Goal: Find specific page/section: Find specific page/section

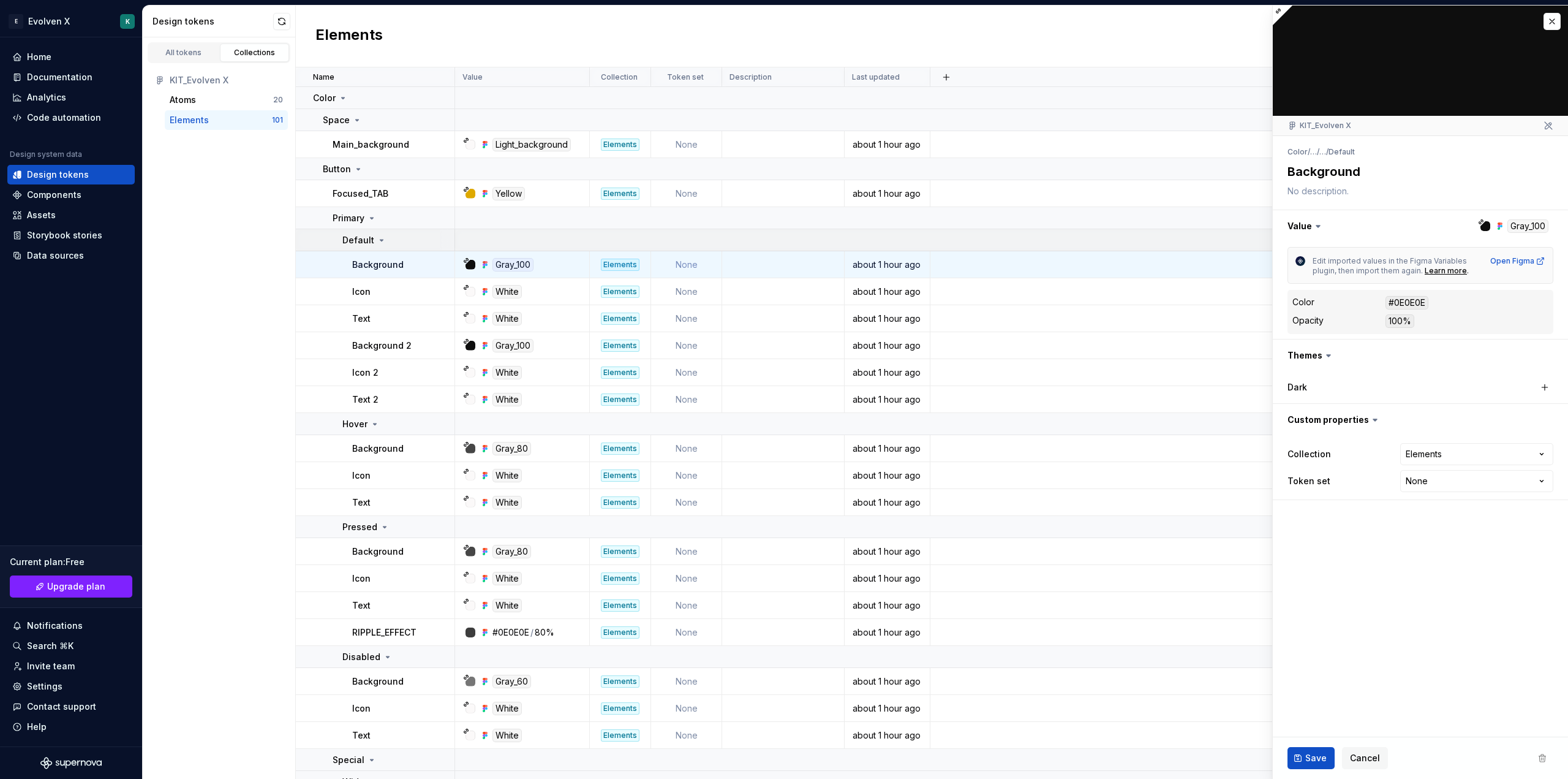
click at [356, 241] on p "Default" at bounding box center [359, 240] width 32 height 12
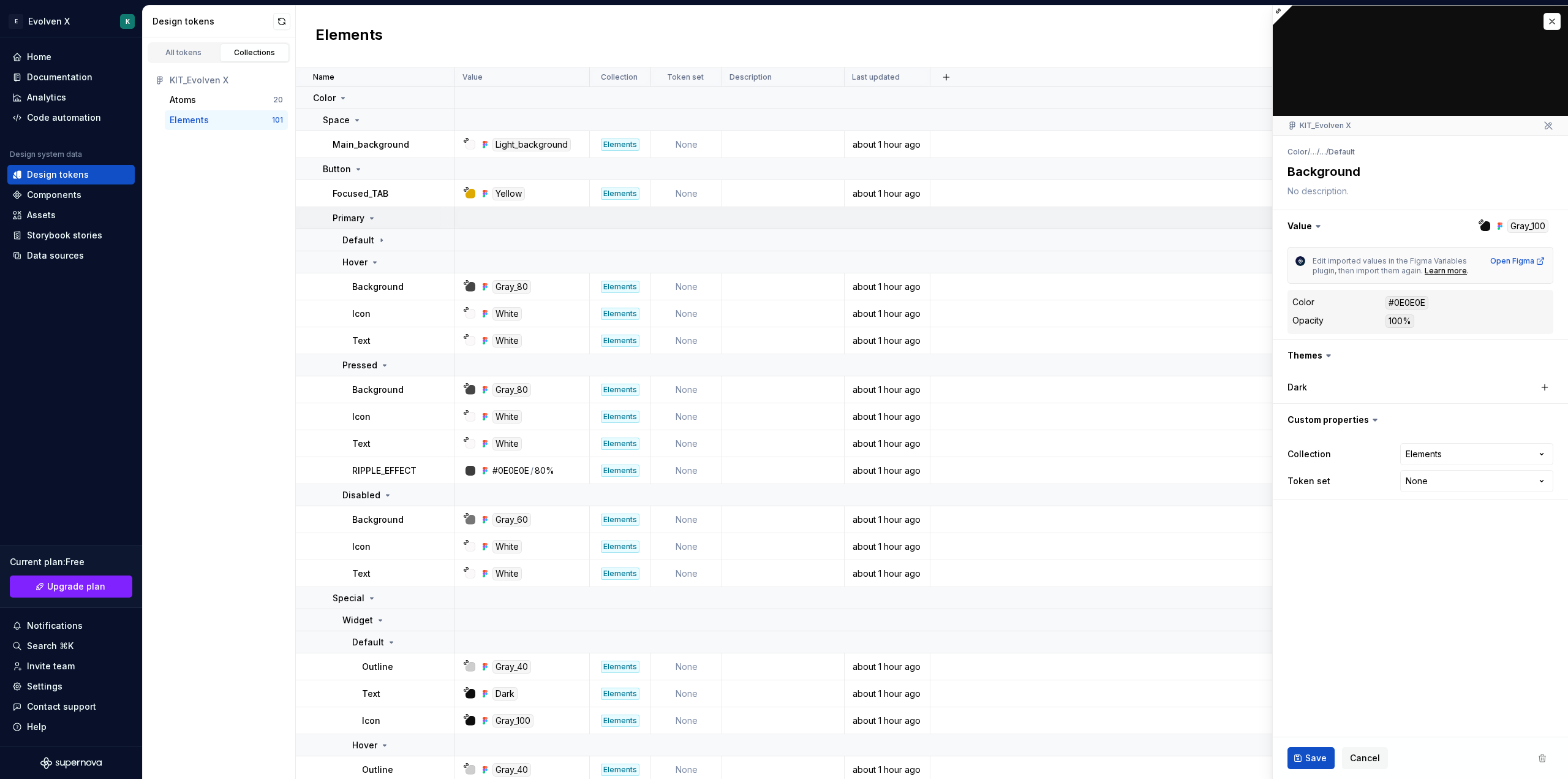
click at [362, 220] on p "Primary" at bounding box center [349, 218] width 32 height 12
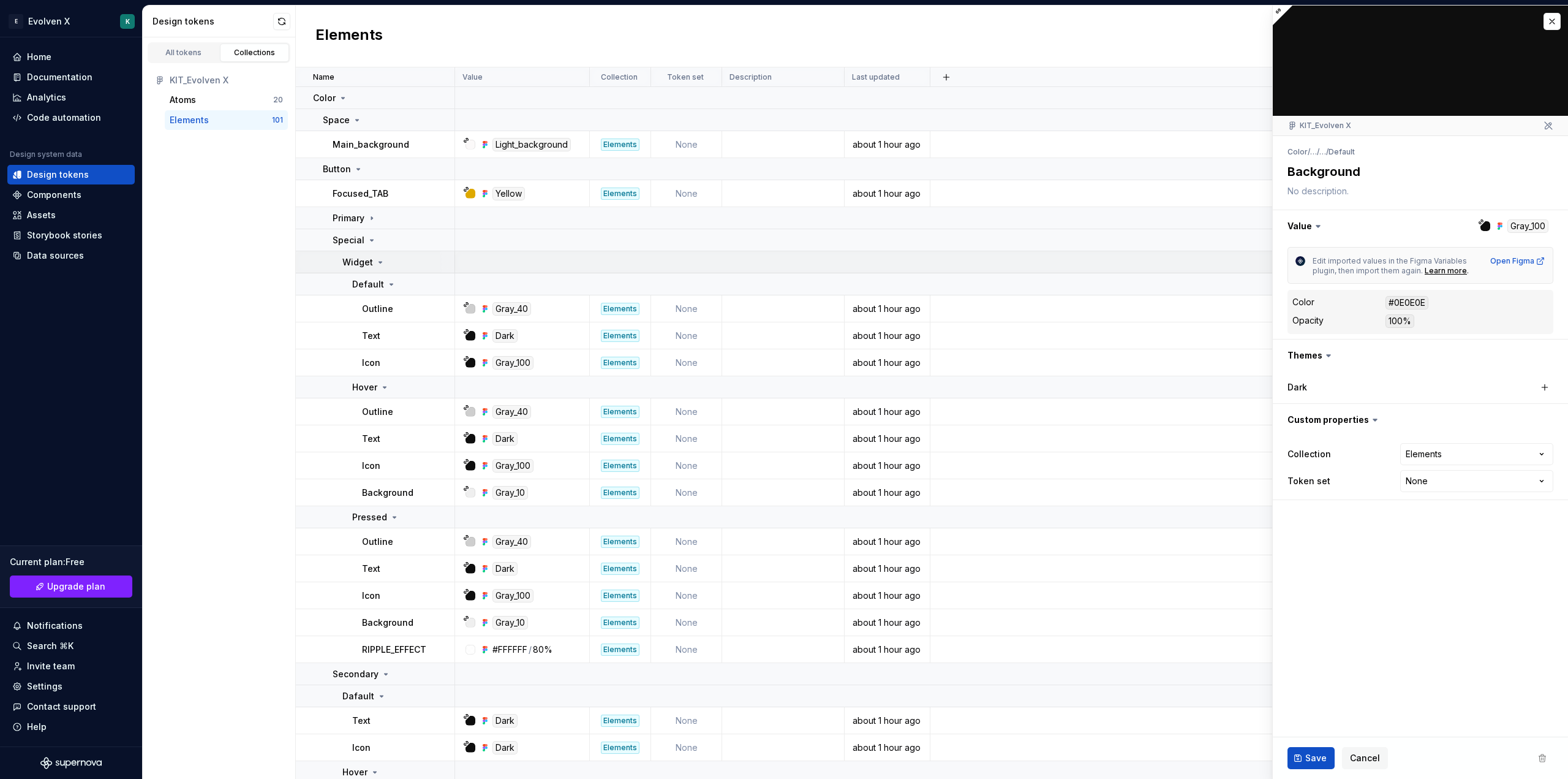
click at [366, 263] on p "Widget" at bounding box center [358, 262] width 31 height 12
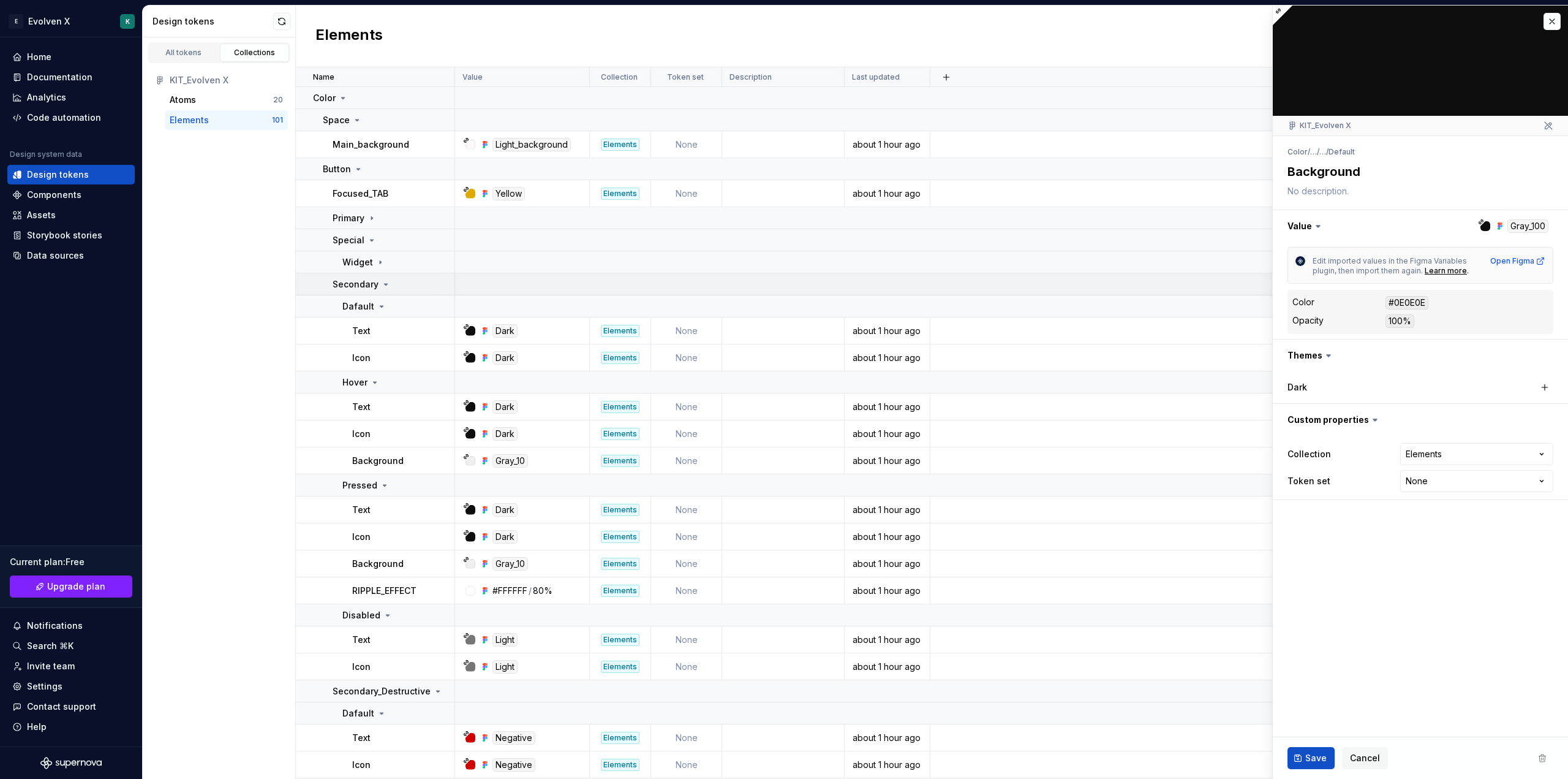
click at [366, 286] on p "Secondary" at bounding box center [356, 284] width 46 height 12
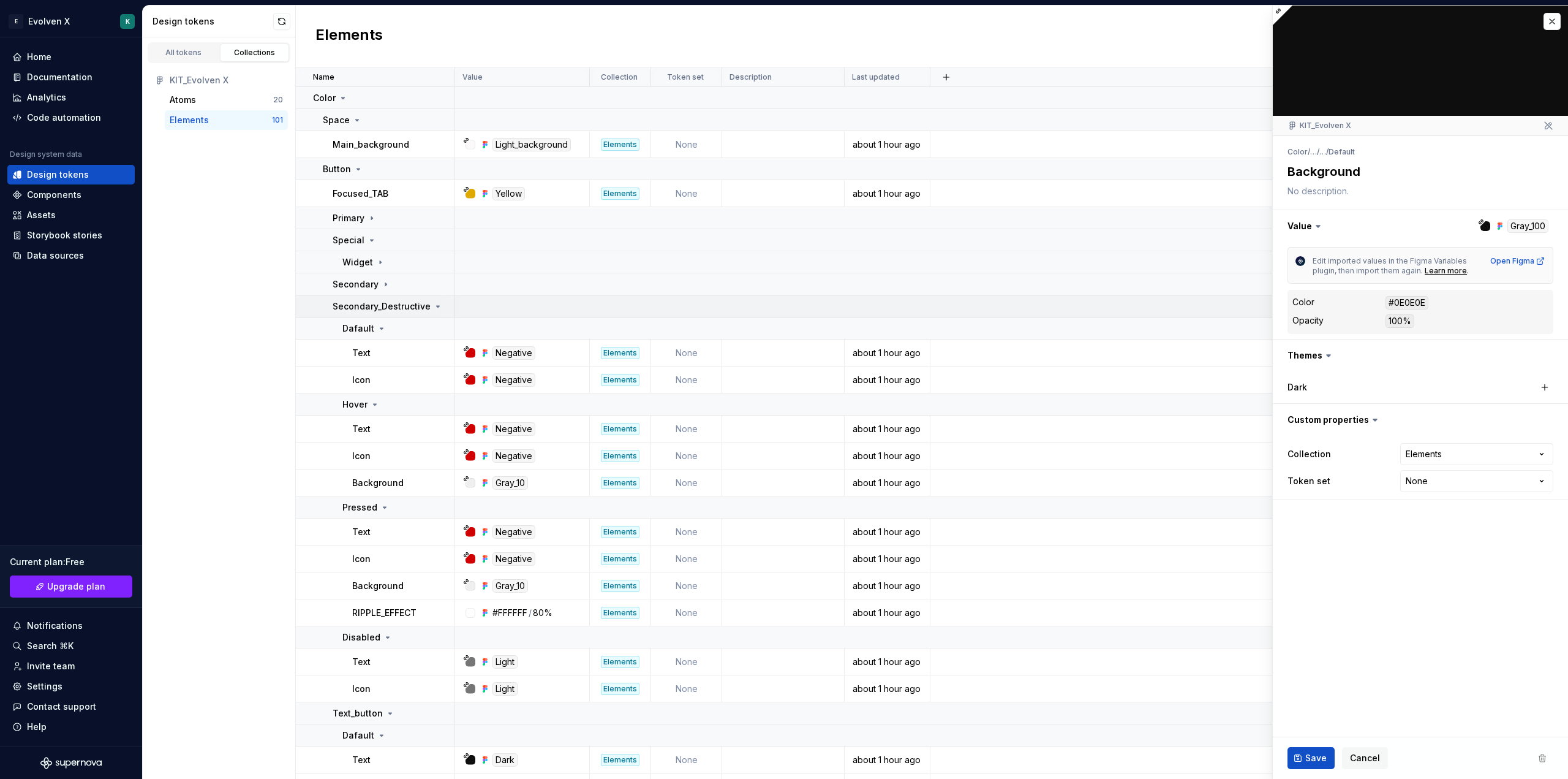
click at [380, 310] on p "Secondary_Destructive" at bounding box center [382, 306] width 98 height 12
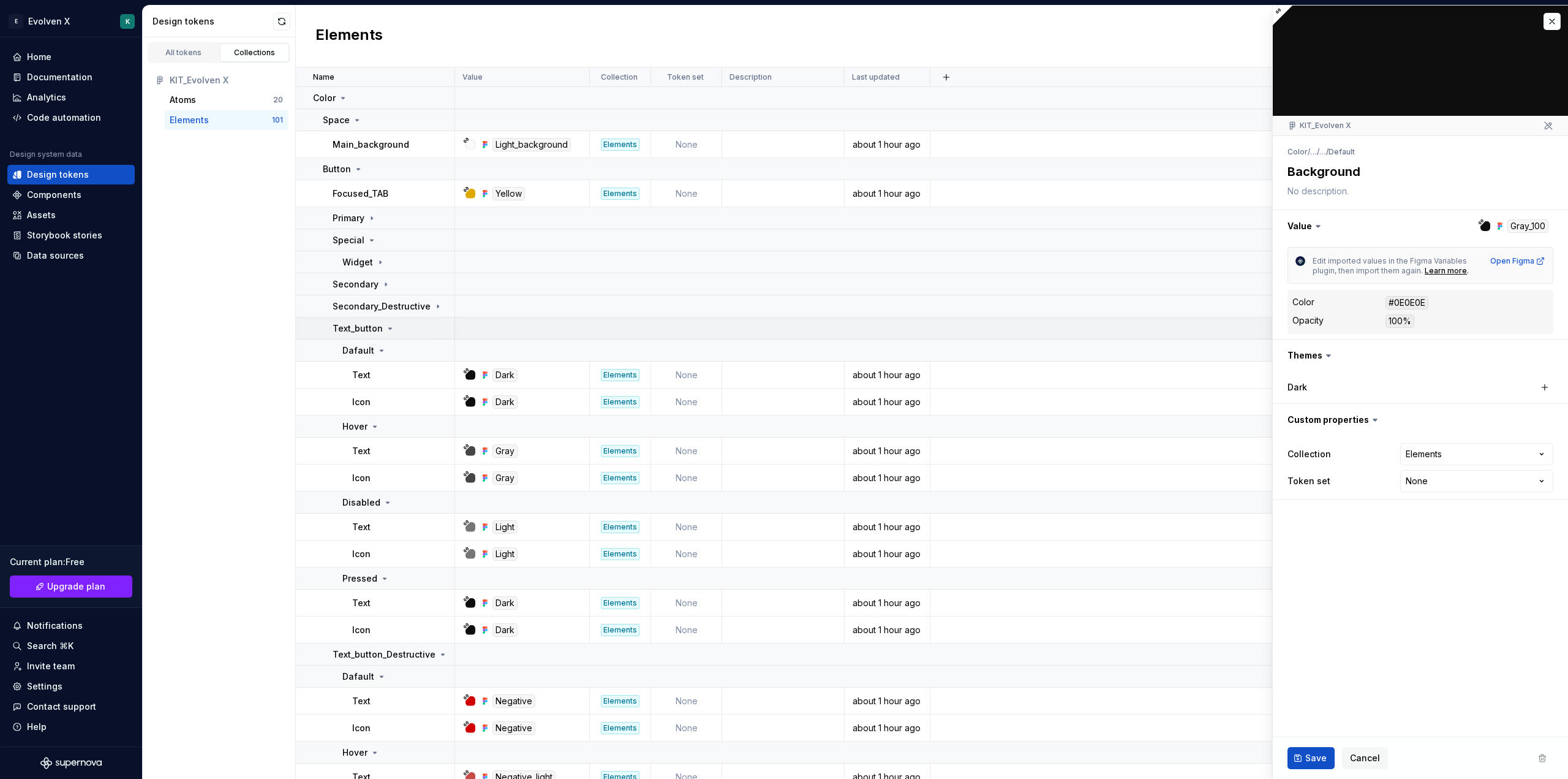
click at [362, 331] on p "Text_button" at bounding box center [358, 329] width 50 height 12
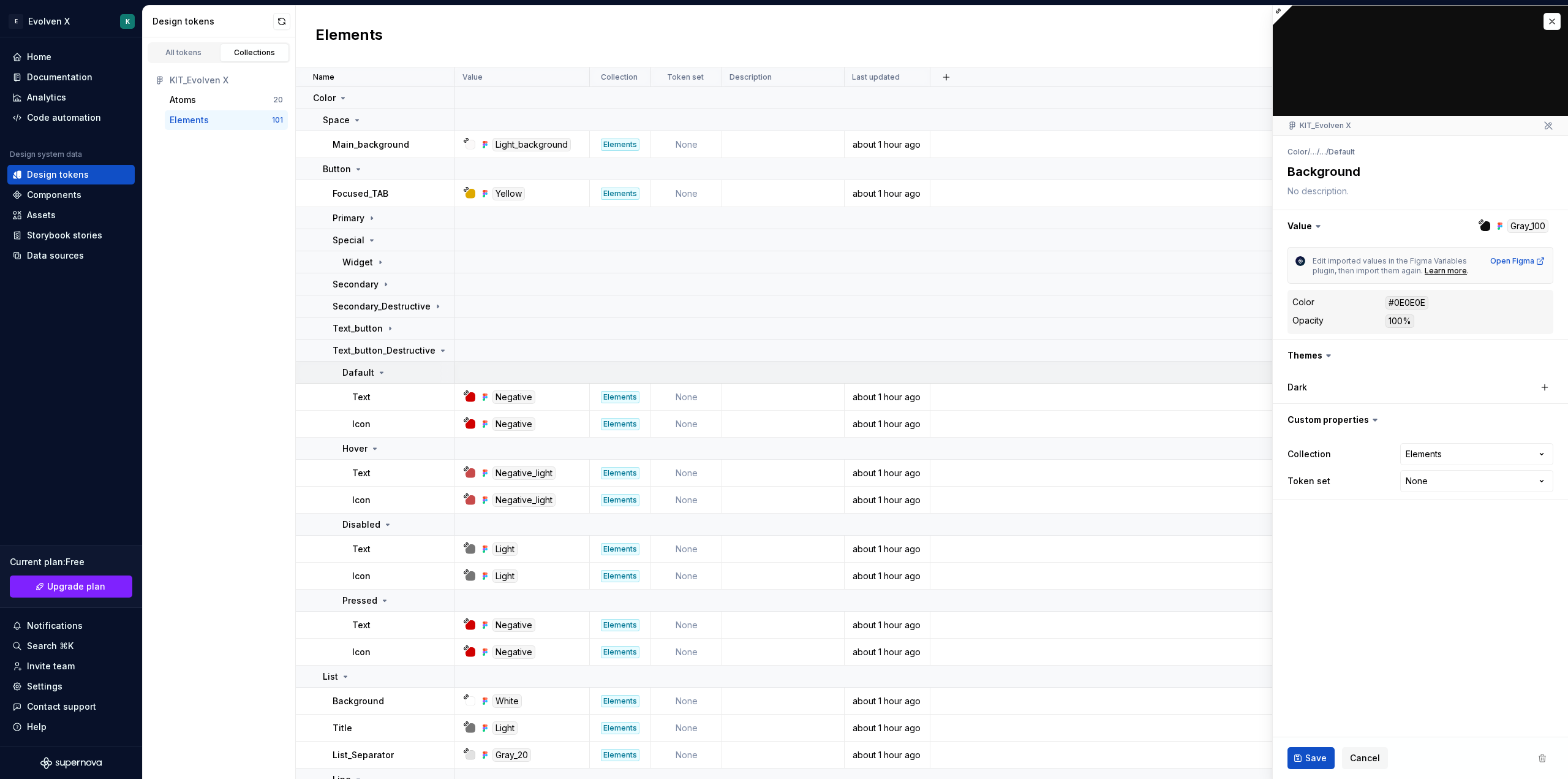
click at [369, 366] on p "Dafault" at bounding box center [359, 372] width 32 height 12
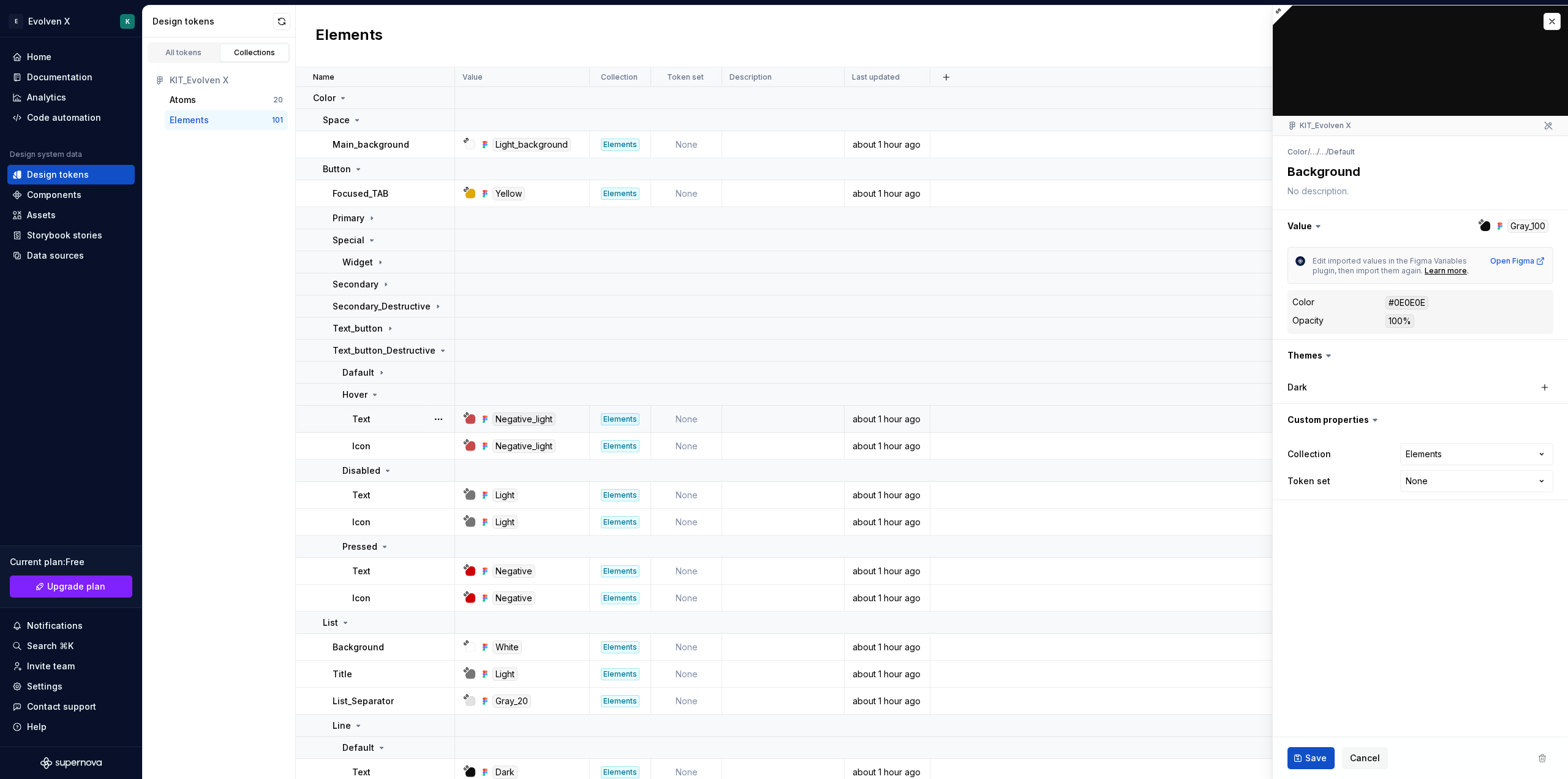
click at [629, 422] on div "Elements" at bounding box center [620, 419] width 38 height 12
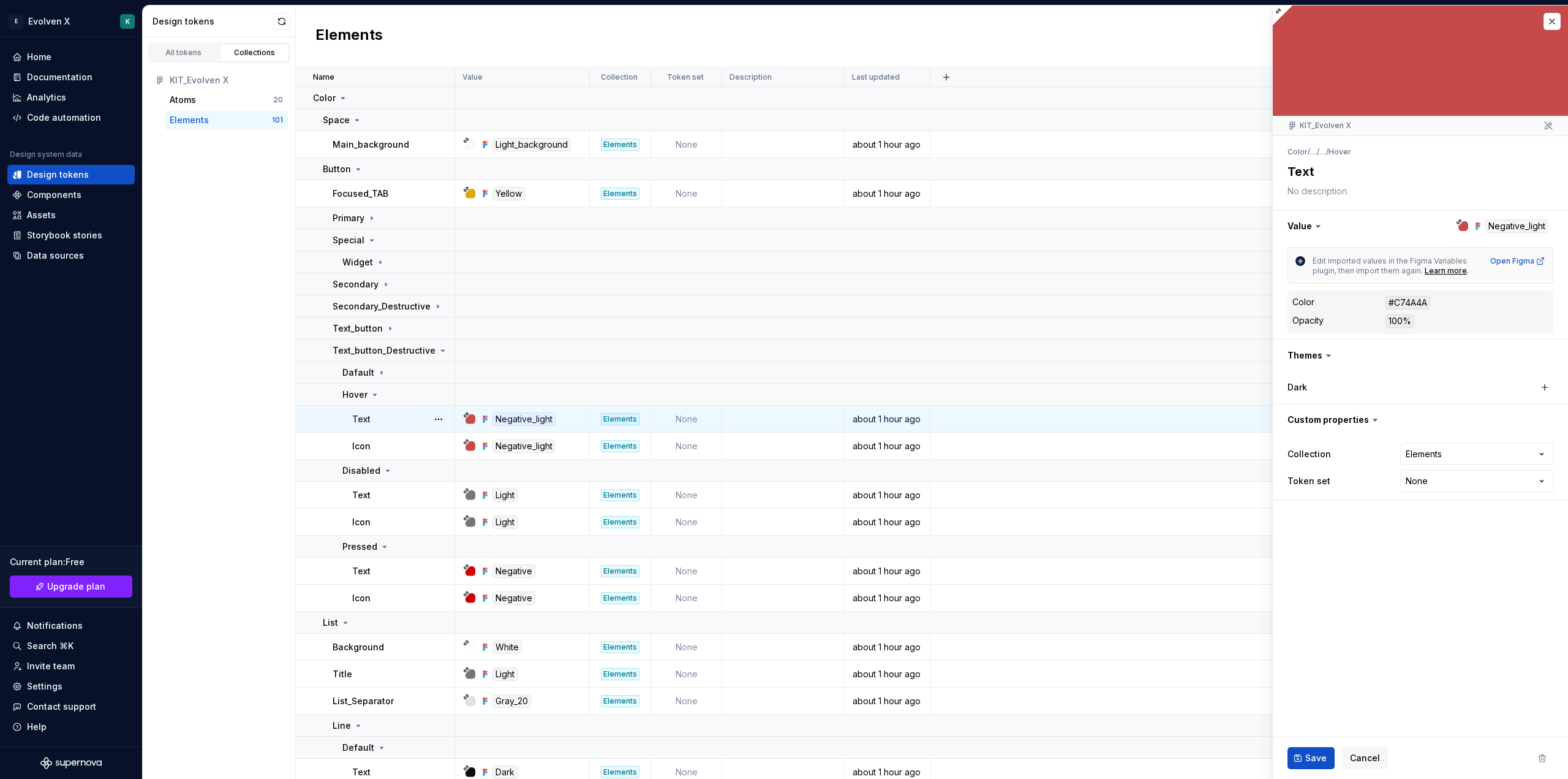
type textarea "*"
